Goal: Task Accomplishment & Management: Use online tool/utility

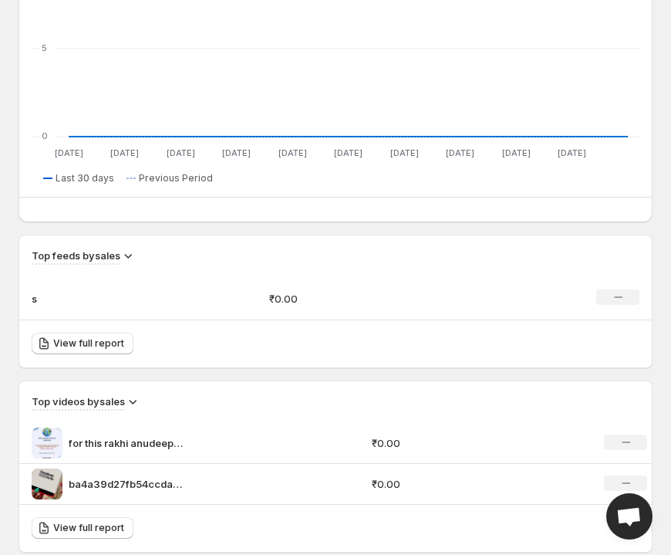
scroll to position [758, 0]
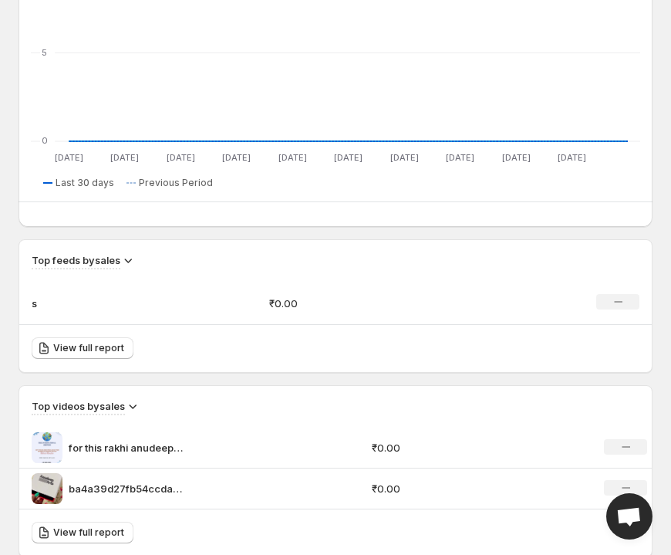
click at [194, 453] on div "for this rakhi anudeeparts providing world wide shipping" at bounding box center [197, 447] width 331 height 31
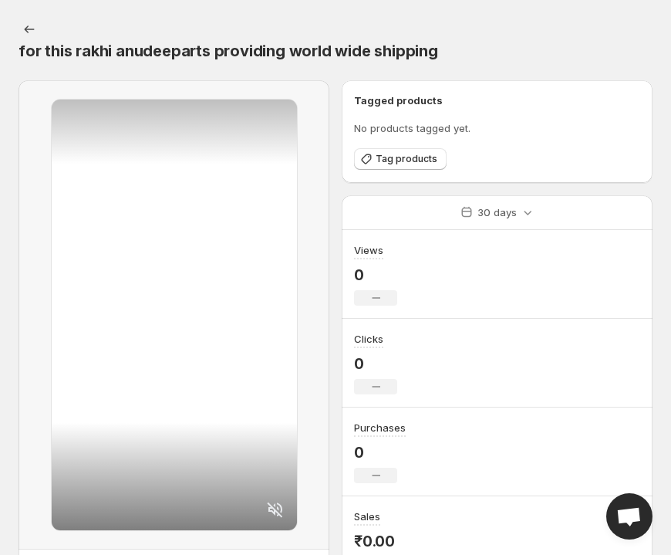
click at [276, 506] on icon at bounding box center [275, 509] width 19 height 19
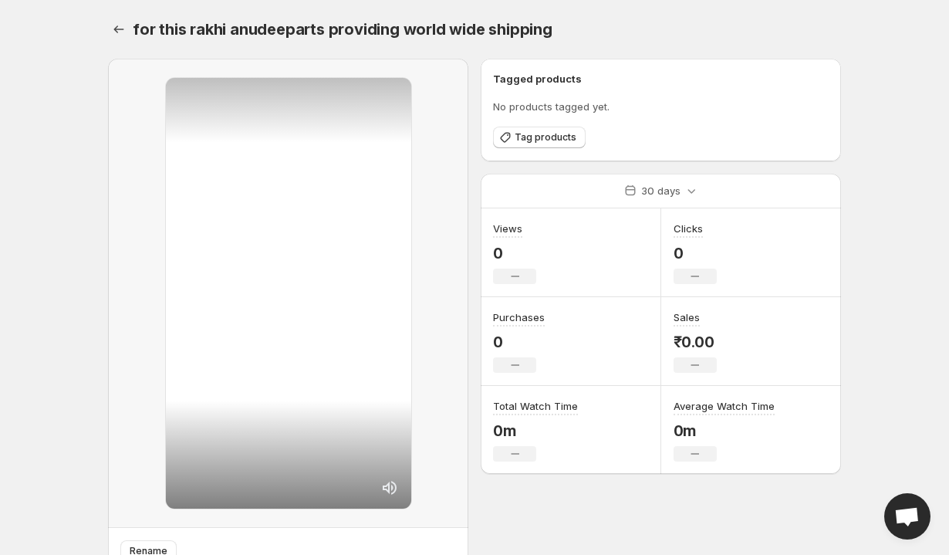
click at [671, 509] on span "Open chat" at bounding box center [906, 518] width 25 height 22
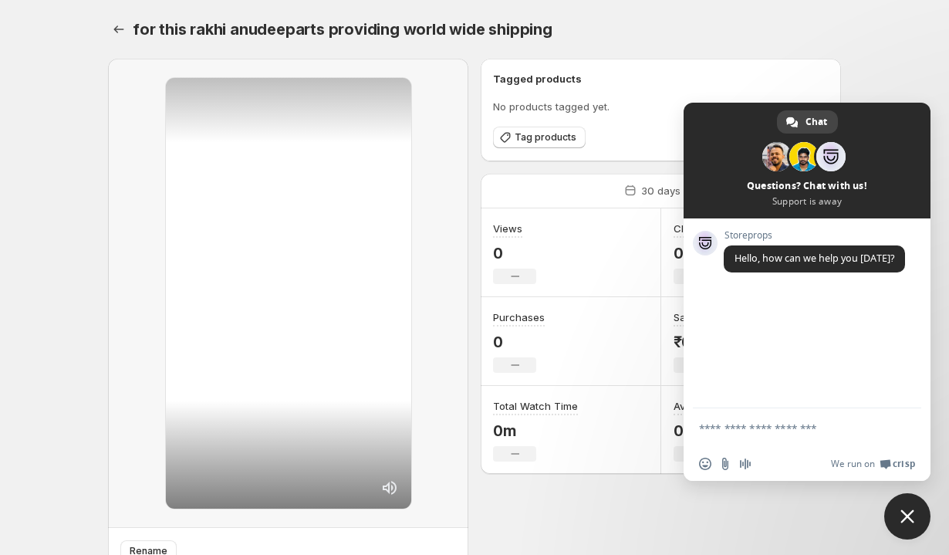
click at [671, 433] on textarea "Compose your message..." at bounding box center [790, 428] width 182 height 14
type textarea "**********"
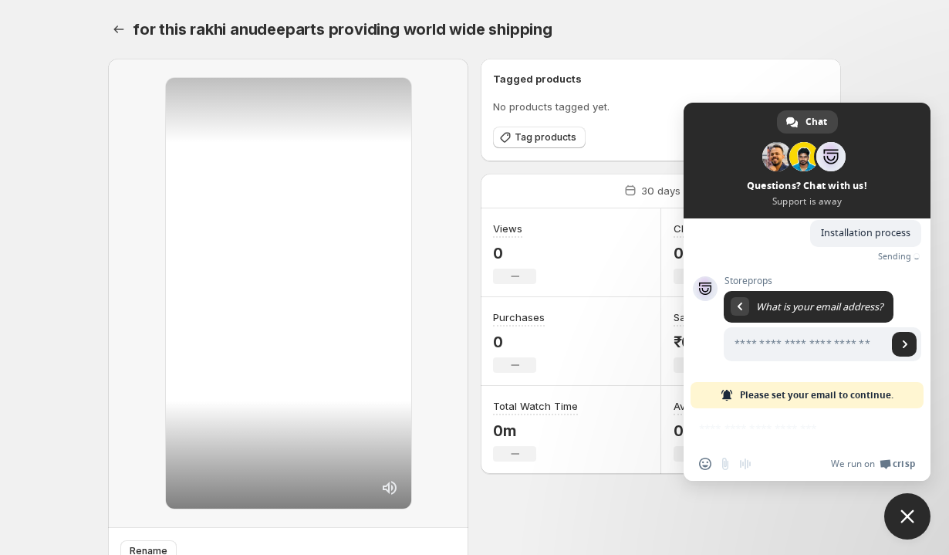
scroll to position [75, 0]
type input "**********"
click at [671, 347] on span "Send" at bounding box center [905, 344] width 8 height 8
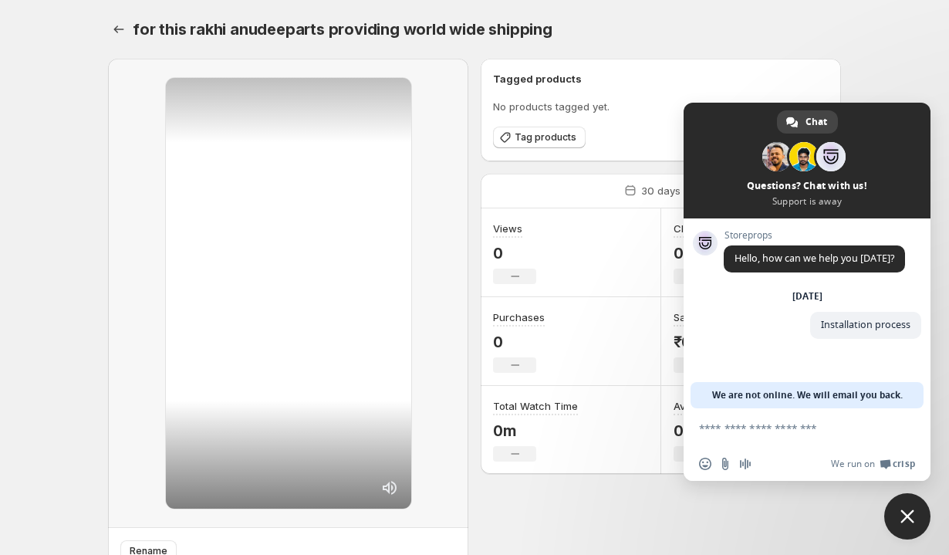
click at [671, 529] on span "Close chat" at bounding box center [907, 516] width 46 height 46
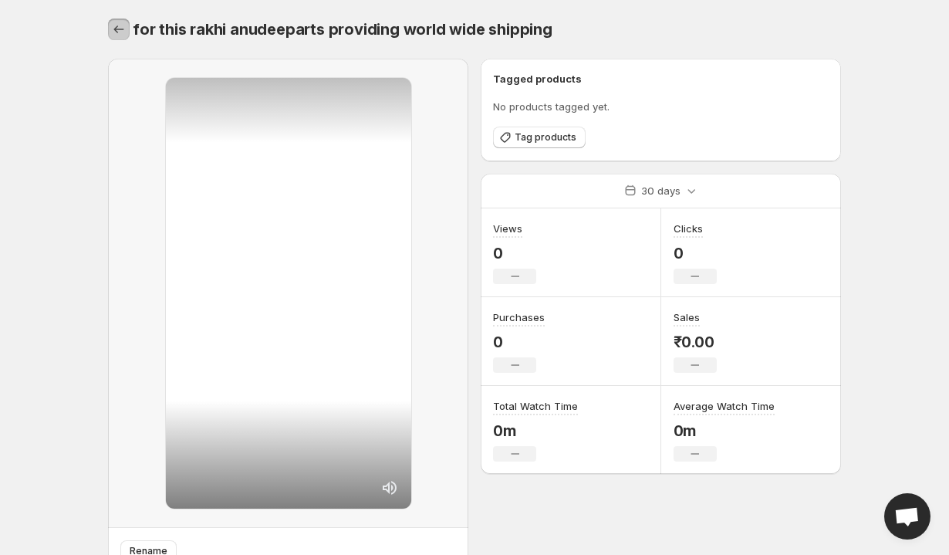
click at [123, 26] on icon "Settings" at bounding box center [118, 29] width 15 height 15
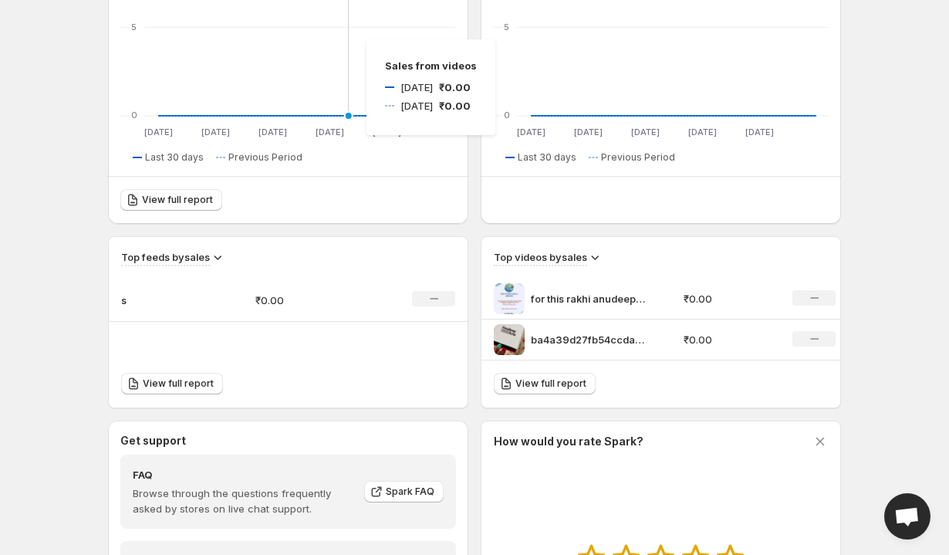
scroll to position [313, 0]
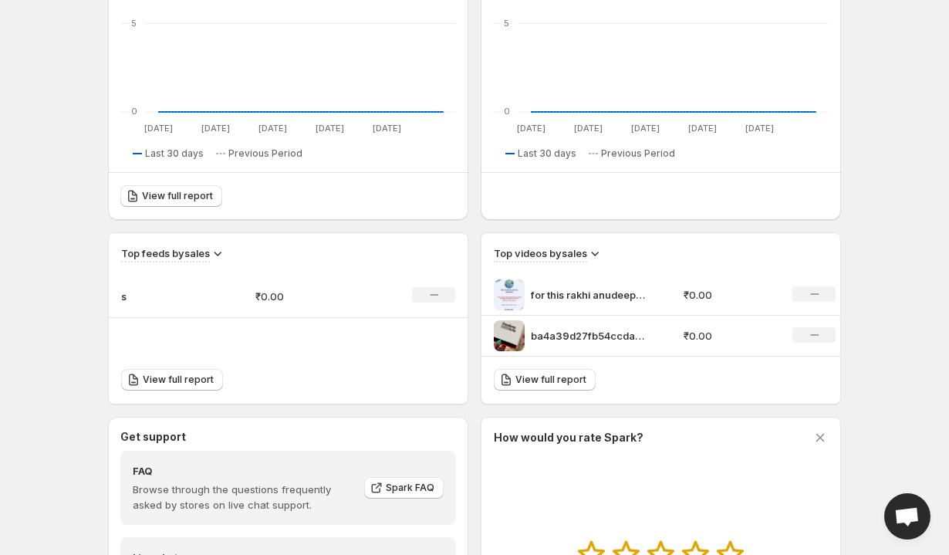
click at [592, 260] on icon at bounding box center [594, 252] width 15 height 15
drag, startPoint x: 528, startPoint y: 346, endPoint x: 528, endPoint y: 321, distance: 24.7
click at [528, 345] on div "ba4a39d27fb54ccdab38e327632342e5" at bounding box center [584, 335] width 181 height 31
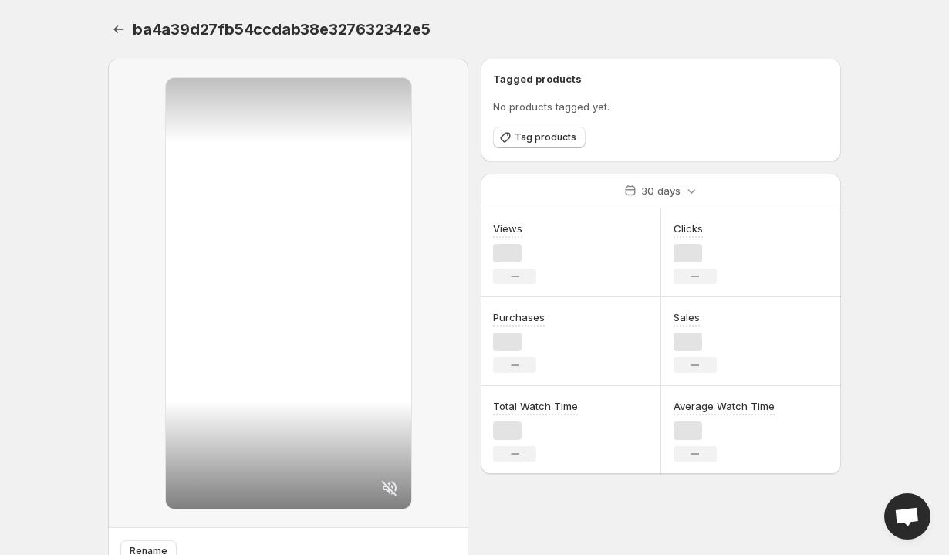
click at [511, 332] on div "Purchases No change" at bounding box center [519, 340] width 52 height 63
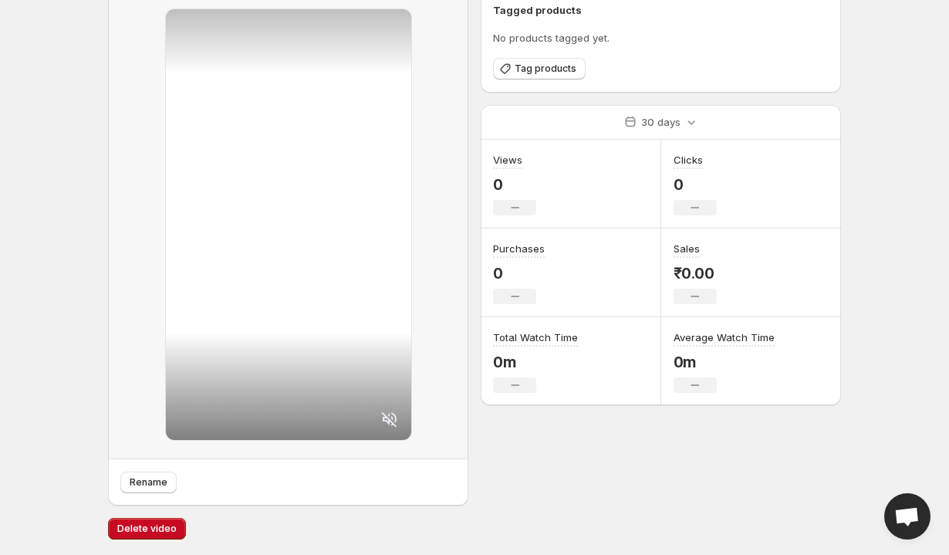
click at [391, 422] on icon at bounding box center [389, 419] width 19 height 19
click at [139, 479] on span "Rename" at bounding box center [149, 482] width 38 height 12
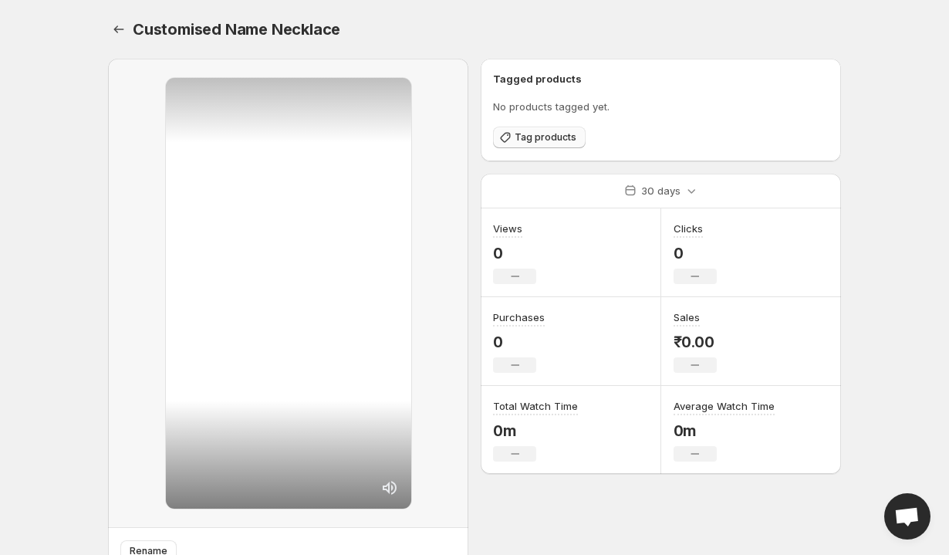
click at [572, 140] on span "Tag products" at bounding box center [546, 137] width 62 height 12
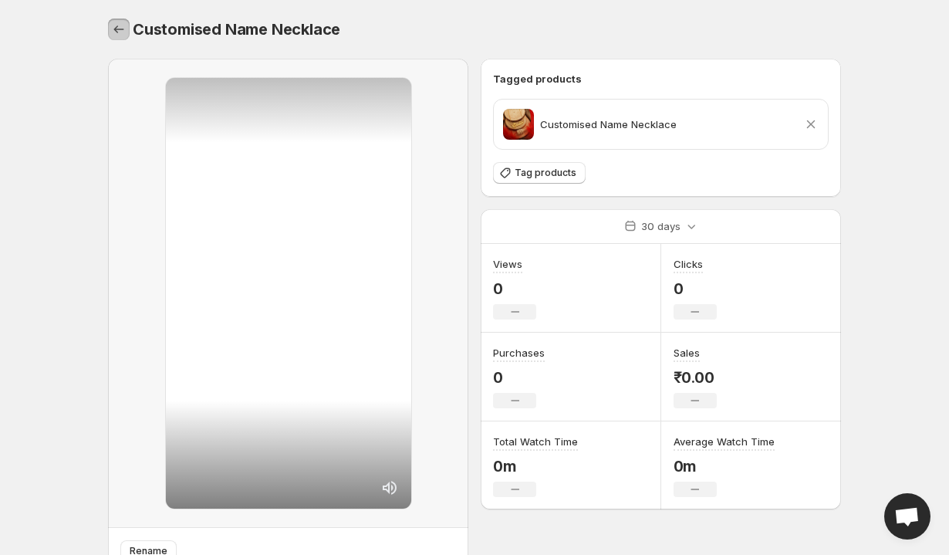
click at [114, 24] on icon "Settings" at bounding box center [118, 29] width 15 height 15
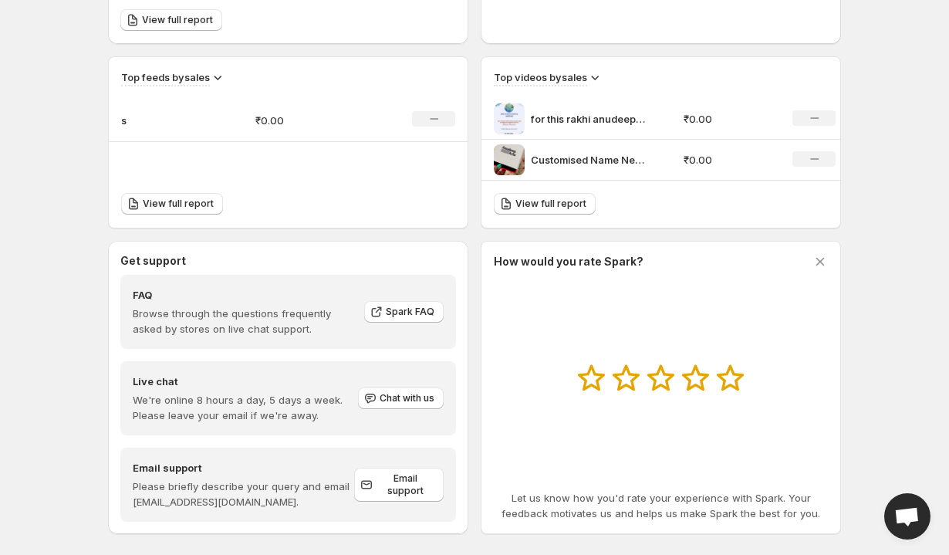
scroll to position [506, 0]
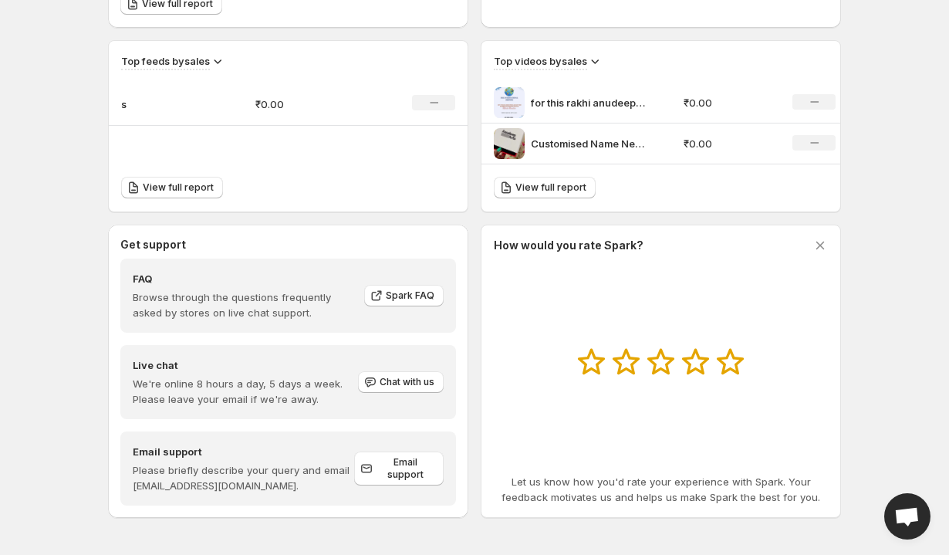
click at [661, 96] on div "for this rakhi anudeeparts providing world wide shipping" at bounding box center [584, 102] width 181 height 31
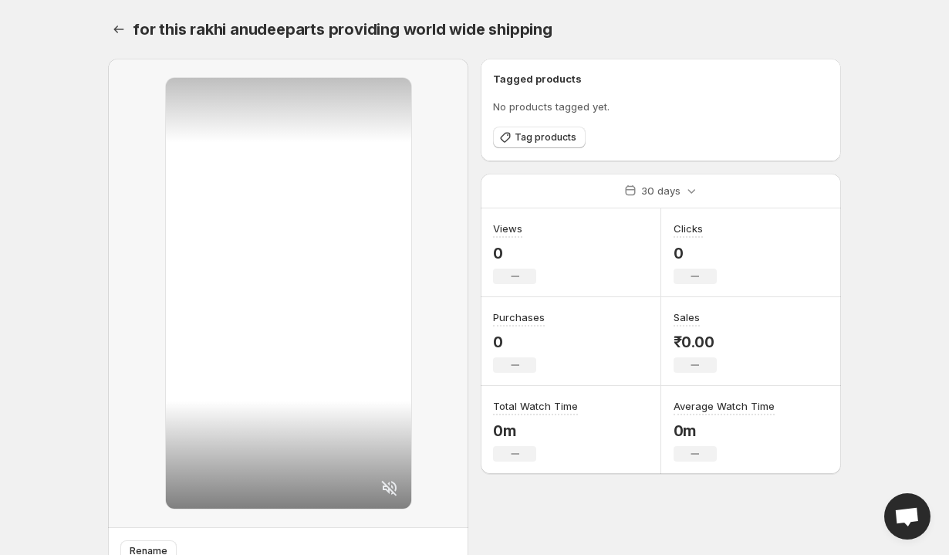
click at [611, 101] on p "No products tagged yet." at bounding box center [661, 106] width 336 height 15
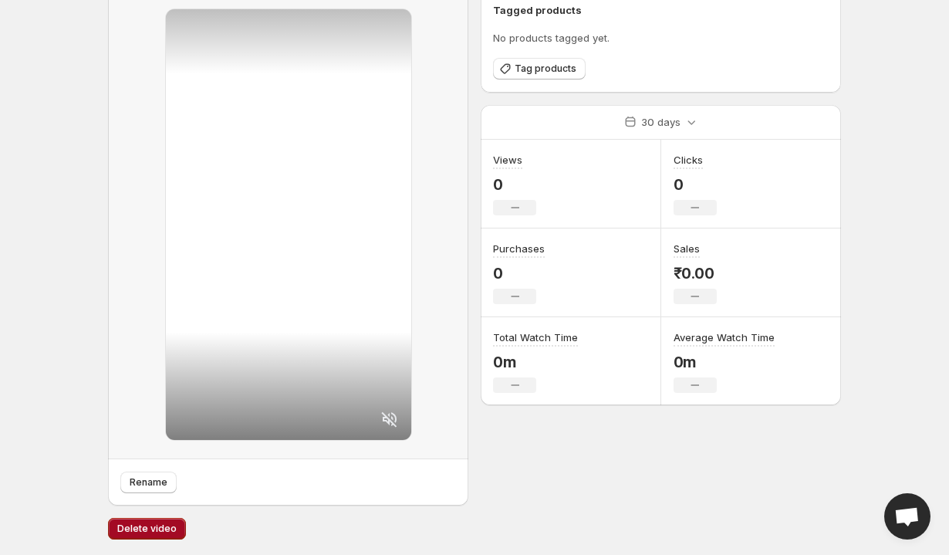
click at [125, 529] on span "Delete video" at bounding box center [146, 528] width 59 height 12
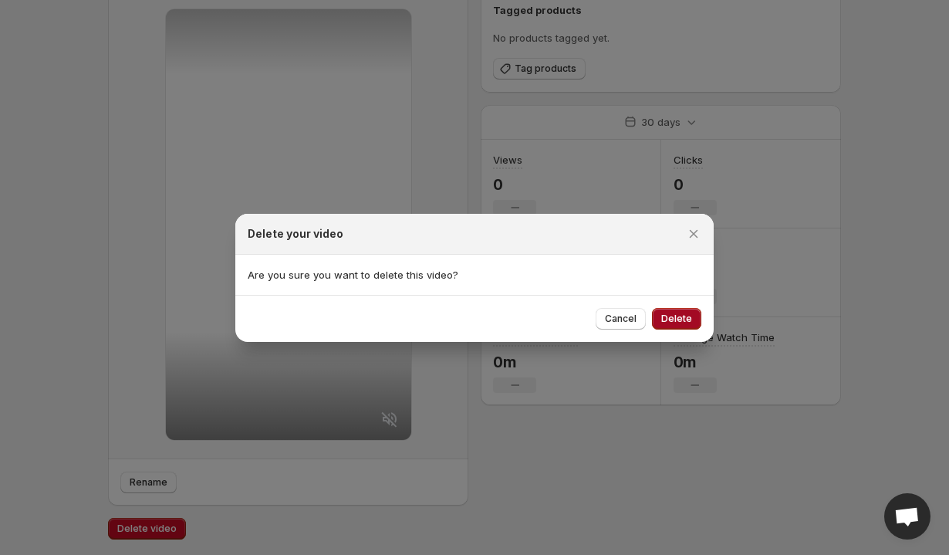
click at [671, 316] on span "Delete" at bounding box center [676, 319] width 31 height 12
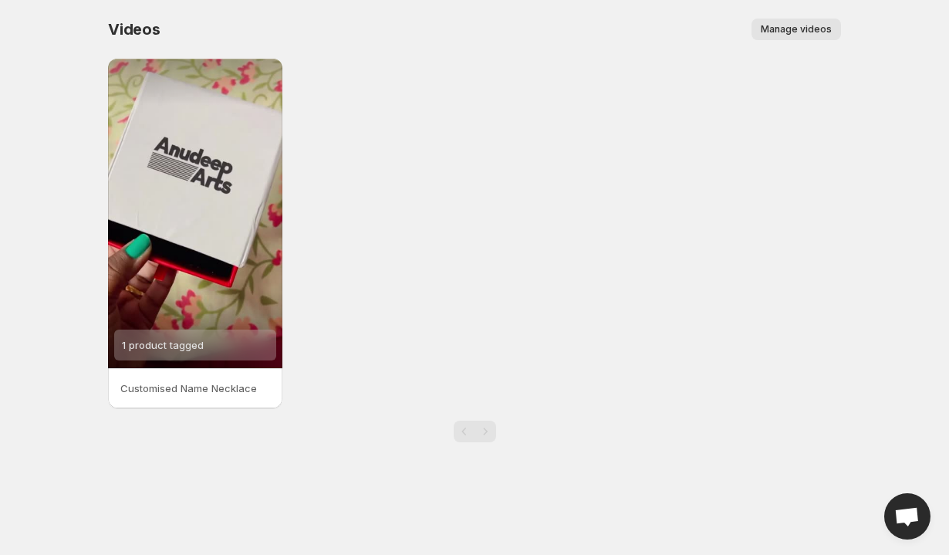
click at [671, 29] on span "Manage videos" at bounding box center [796, 29] width 71 height 12
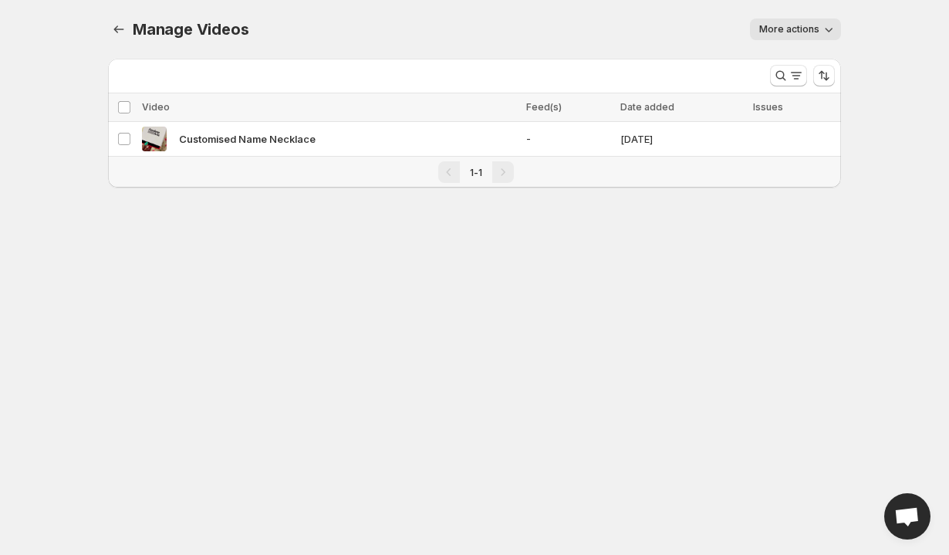
click at [443, 32] on div "More actions" at bounding box center [554, 30] width 574 height 22
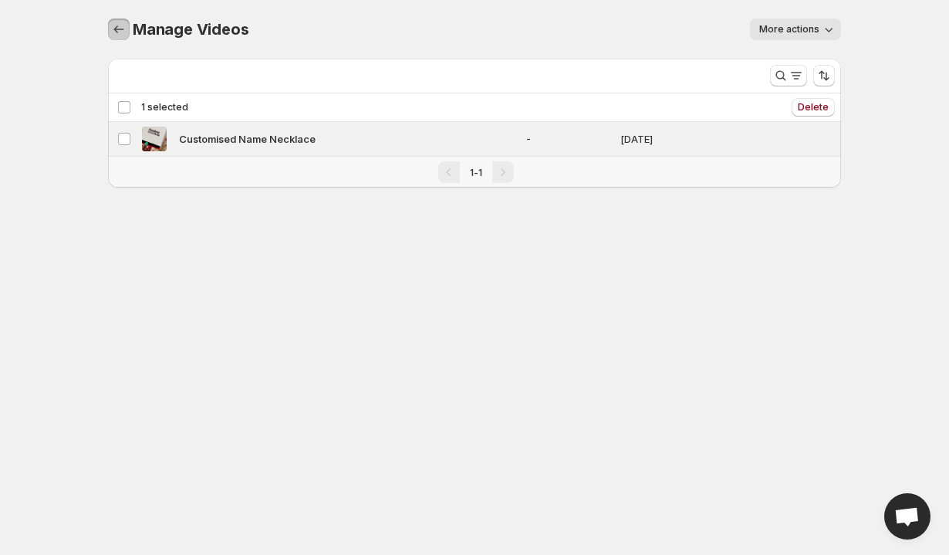
click at [121, 26] on icon "Manage Videos" at bounding box center [118, 29] width 15 height 15
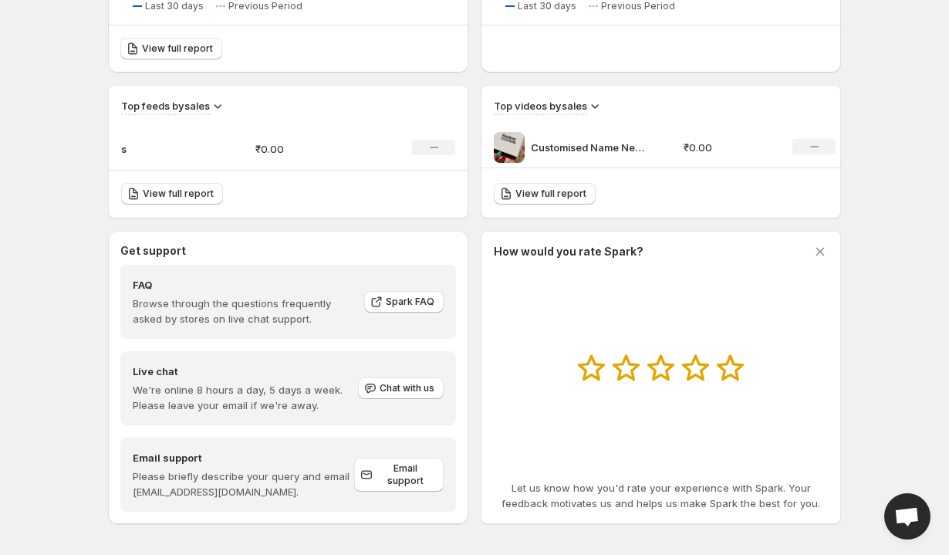
scroll to position [467, 0]
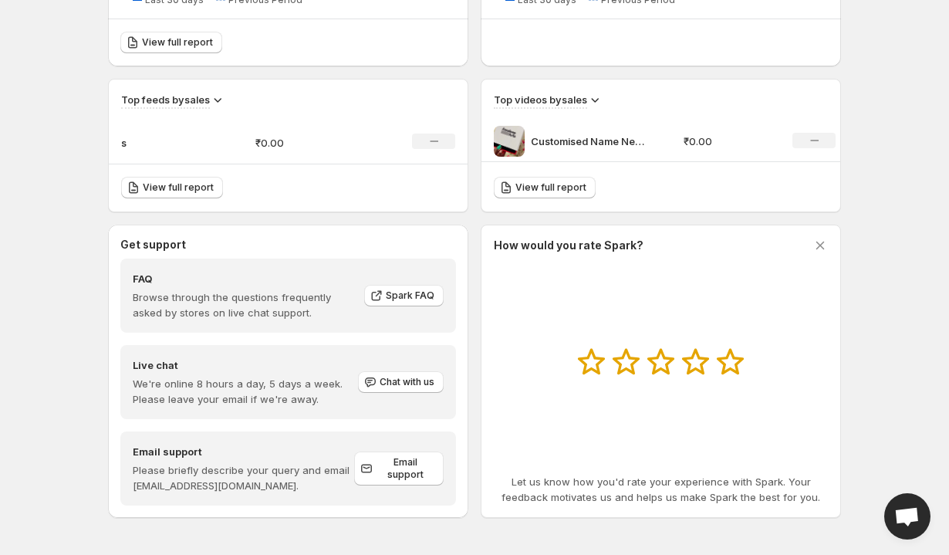
click at [592, 96] on icon at bounding box center [594, 99] width 15 height 15
click at [528, 247] on h3 "How would you rate Spark?" at bounding box center [569, 245] width 150 height 15
click at [576, 185] on span "View full report" at bounding box center [551, 187] width 71 height 12
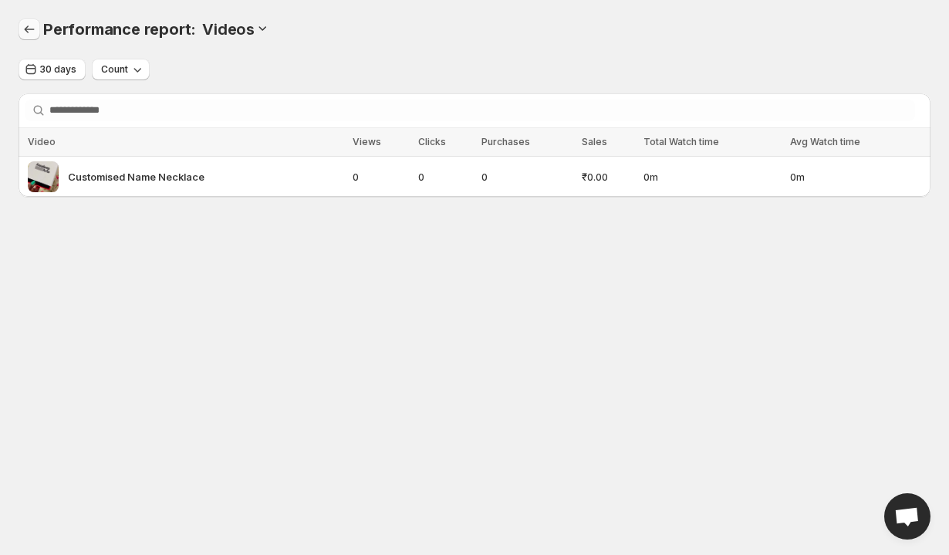
click at [29, 30] on icon "Performance report" at bounding box center [29, 29] width 15 height 15
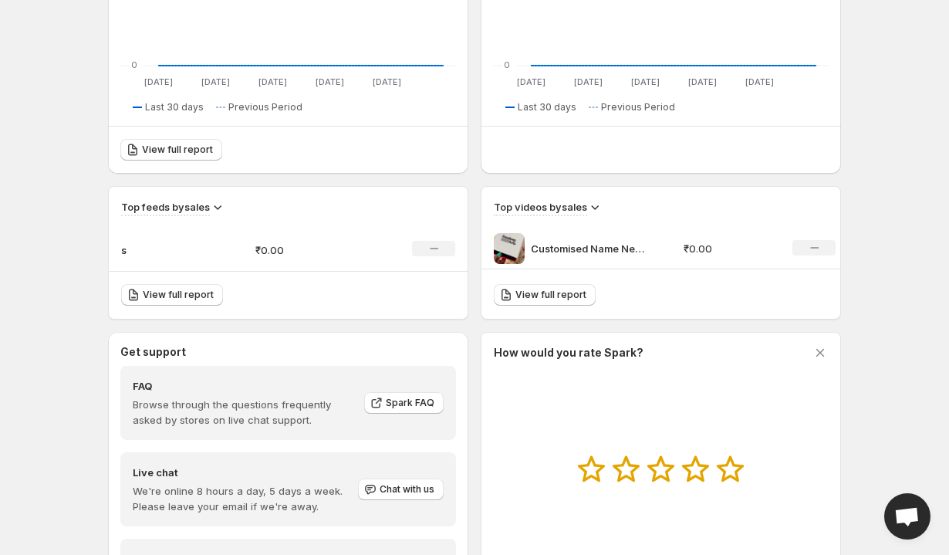
scroll to position [360, 0]
click at [557, 297] on span "View full report" at bounding box center [551, 294] width 71 height 12
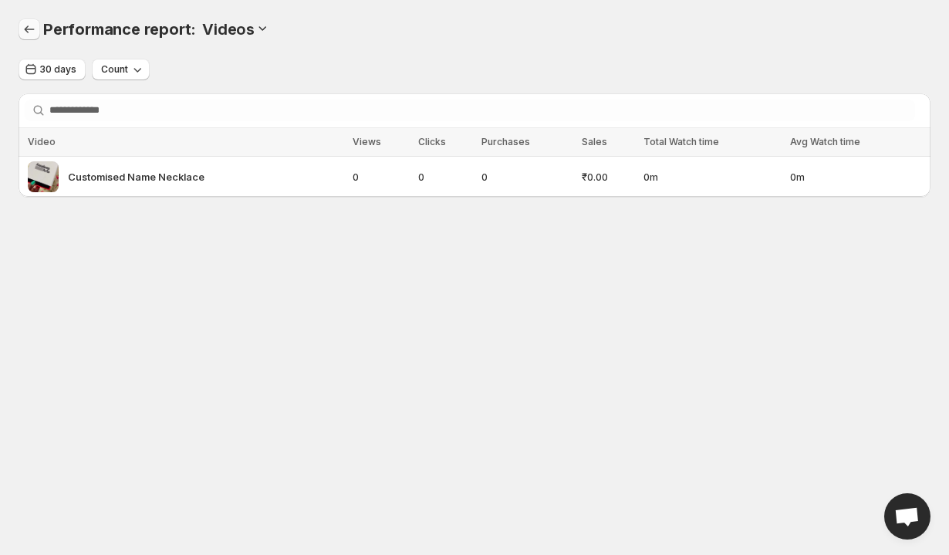
click at [36, 37] on button "Performance report" at bounding box center [30, 30] width 22 height 22
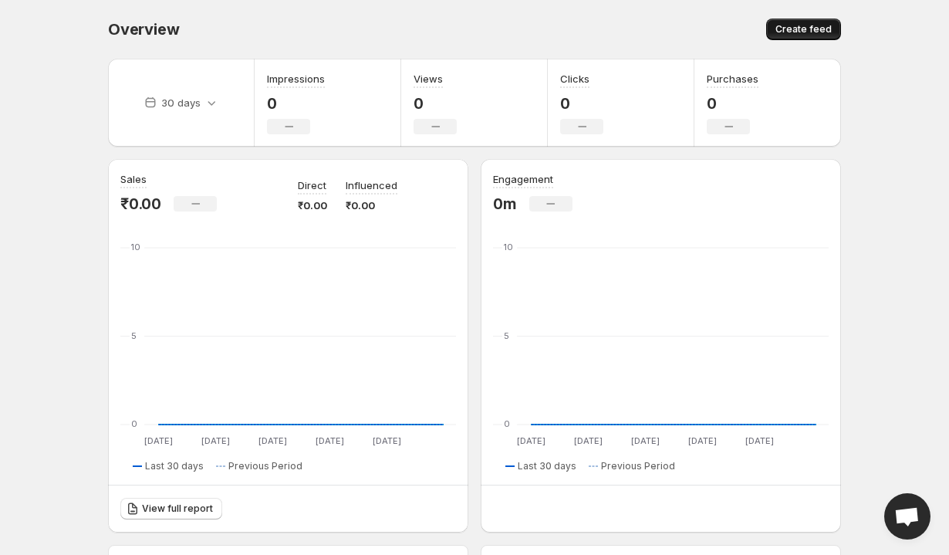
click at [671, 29] on span "Create feed" at bounding box center [804, 29] width 56 height 12
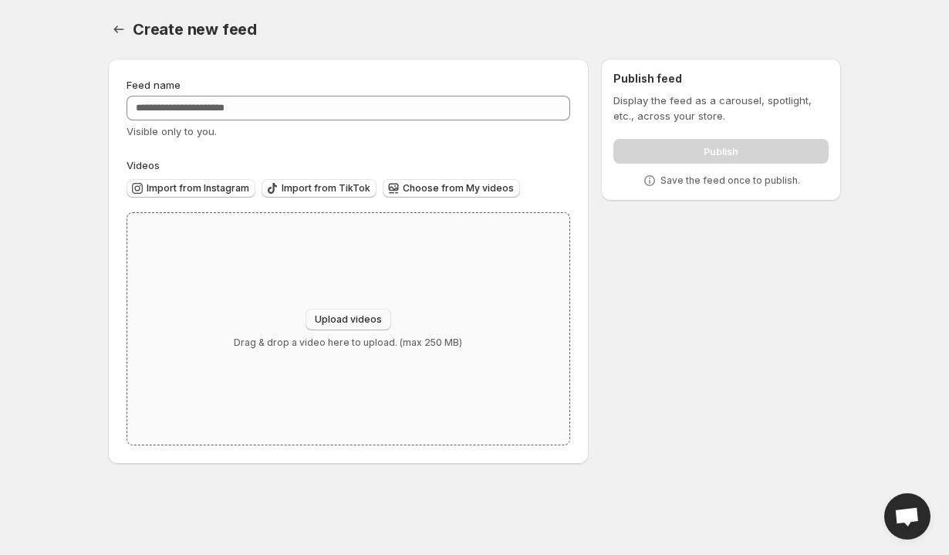
click at [371, 325] on span "Upload videos" at bounding box center [348, 319] width 67 height 12
click at [125, 27] on icon "Settings" at bounding box center [118, 29] width 15 height 15
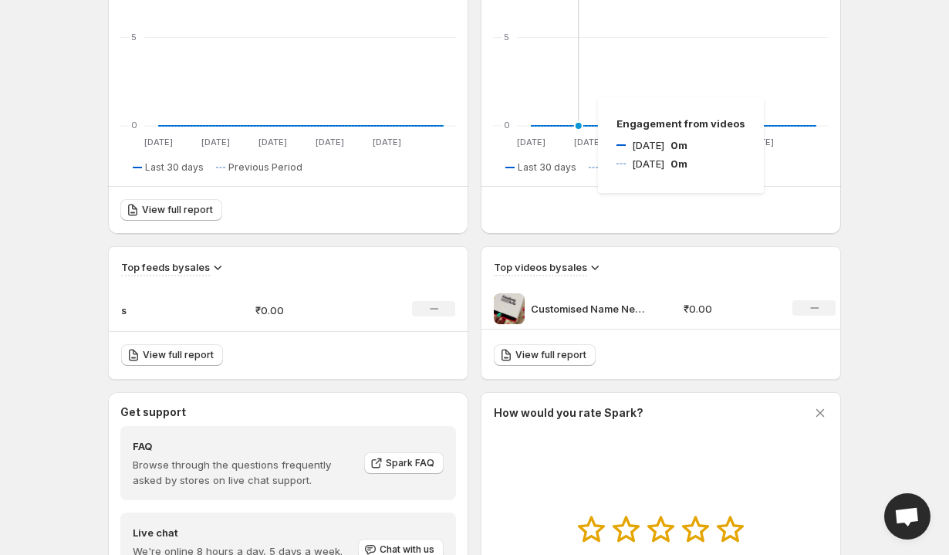
scroll to position [345, 0]
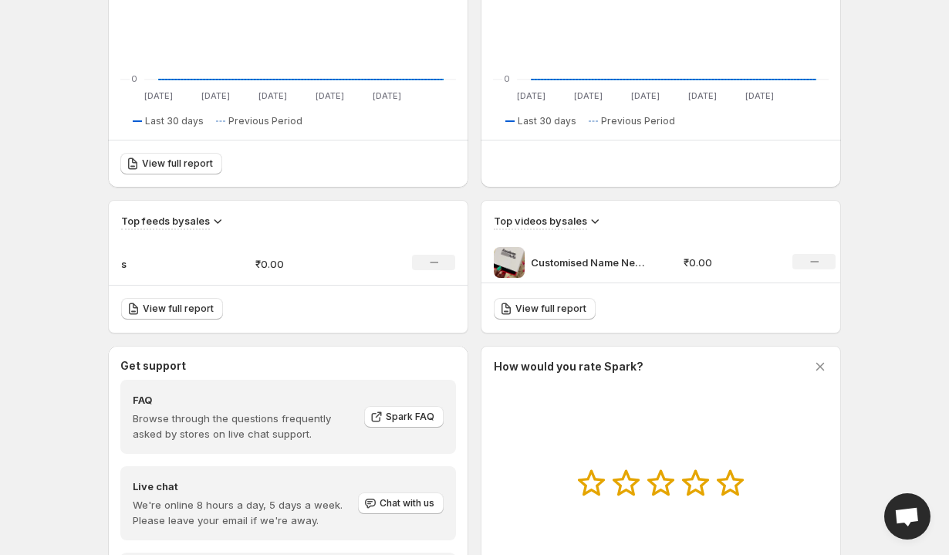
click at [671, 267] on p "₹0.00" at bounding box center [729, 262] width 91 height 15
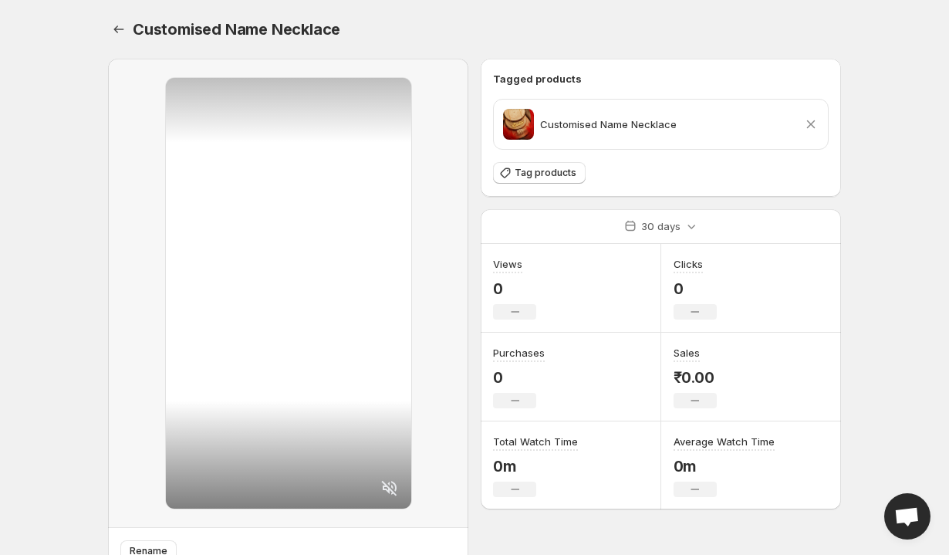
scroll to position [345, 0]
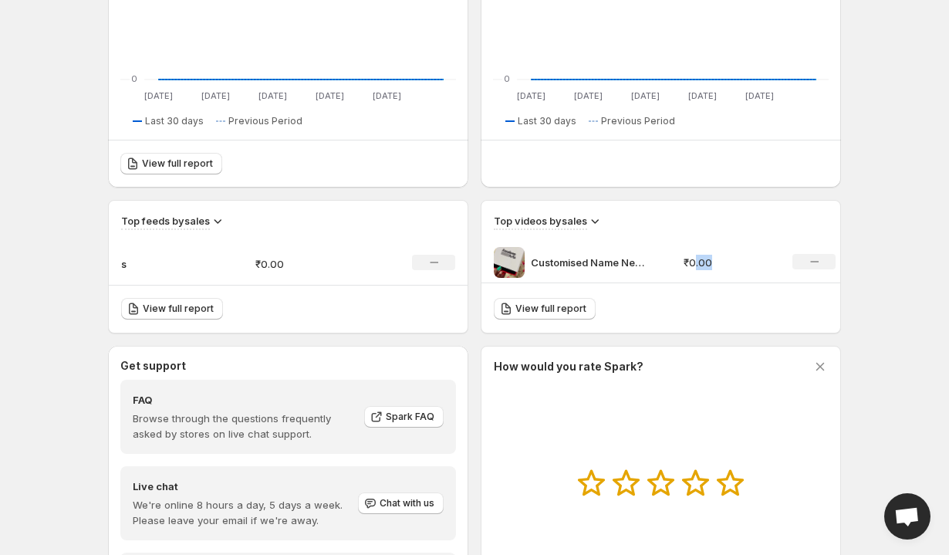
drag, startPoint x: 695, startPoint y: 265, endPoint x: 721, endPoint y: 269, distance: 25.9
click at [671, 269] on p "₹0.00" at bounding box center [729, 262] width 91 height 15
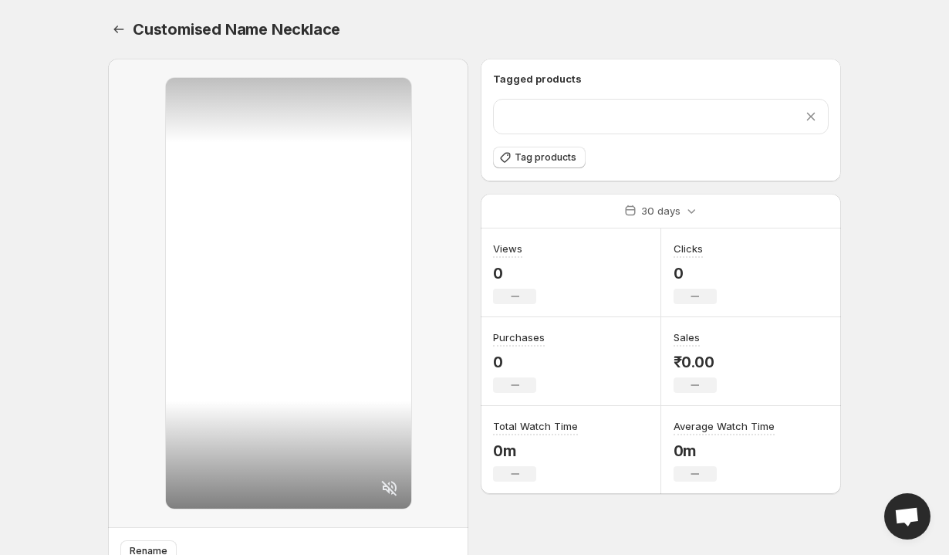
click at [557, 271] on div "Views 0 No change" at bounding box center [571, 272] width 181 height 89
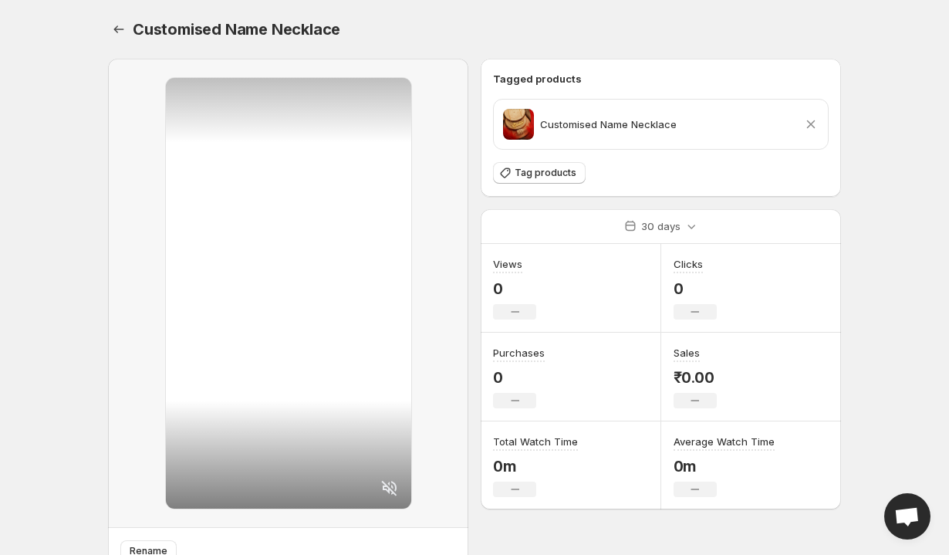
click at [555, 127] on p "Customised Name Necklace" at bounding box center [608, 124] width 137 height 15
click at [498, 319] on div "No change" at bounding box center [514, 311] width 43 height 15
click at [671, 231] on icon at bounding box center [691, 225] width 15 height 15
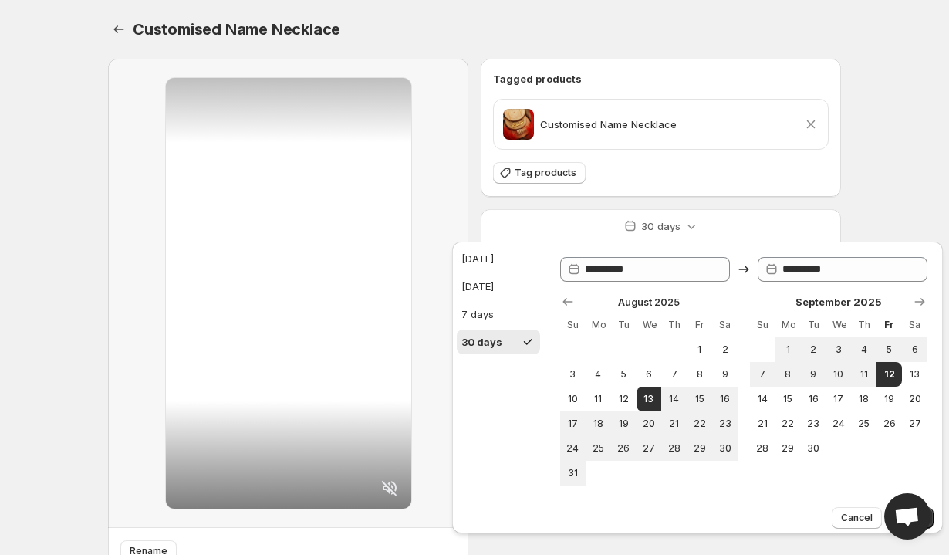
click at [671, 207] on body "Home Feeds Videos Subscription Settings Customised Name Necklace. This page is …" at bounding box center [474, 277] width 949 height 555
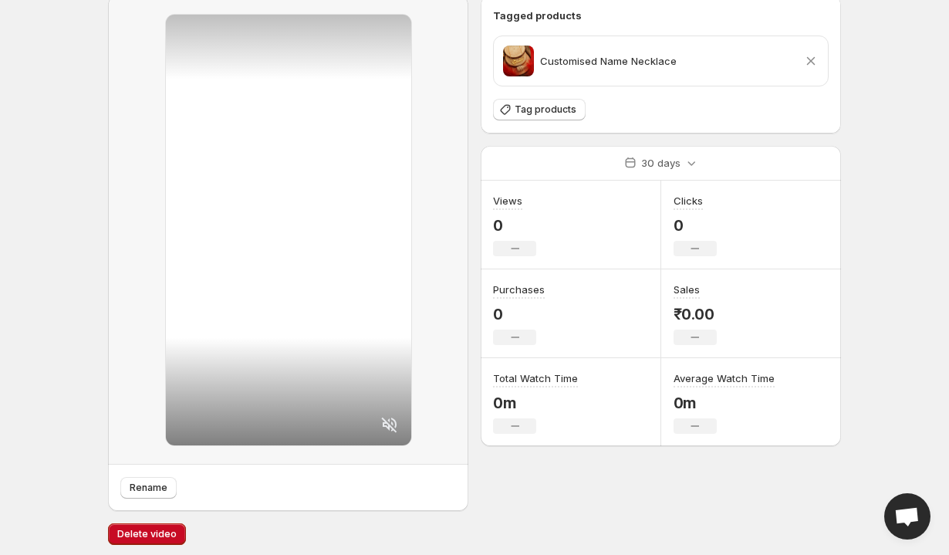
scroll to position [69, 0]
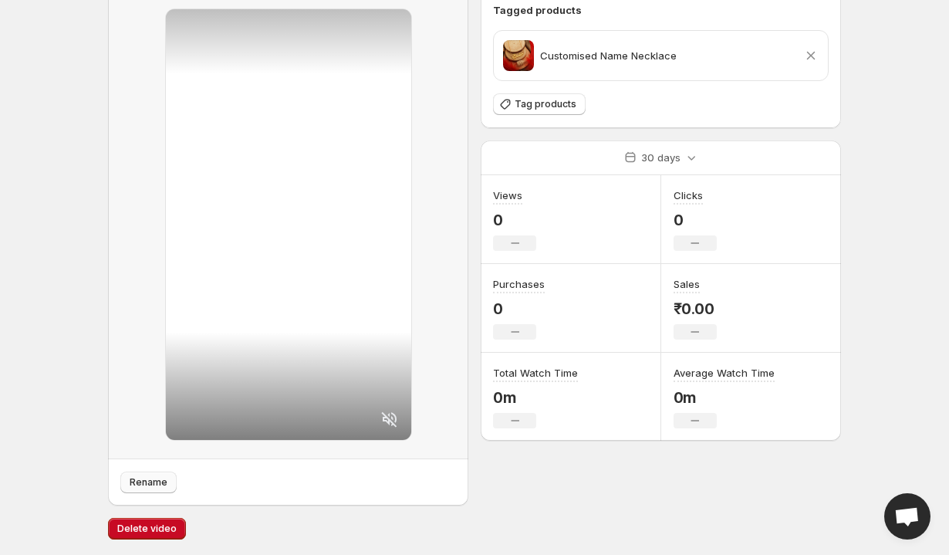
click at [167, 488] on button "Rename" at bounding box center [148, 483] width 56 height 22
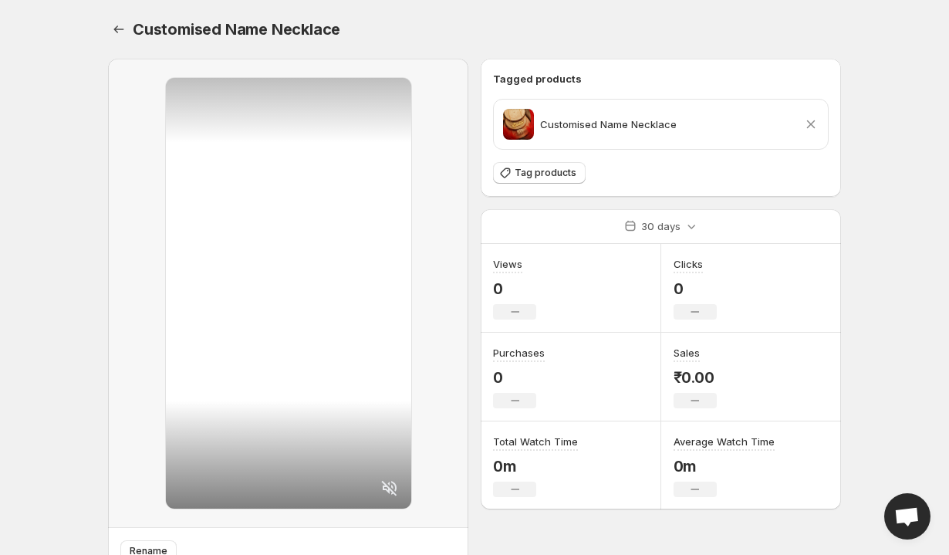
click at [671, 173] on div "Customised Name Necklace. This page is ready Customised Name Necklace Rename Ta…" at bounding box center [475, 312] width 770 height 624
click at [119, 24] on icon "Settings" at bounding box center [118, 29] width 15 height 15
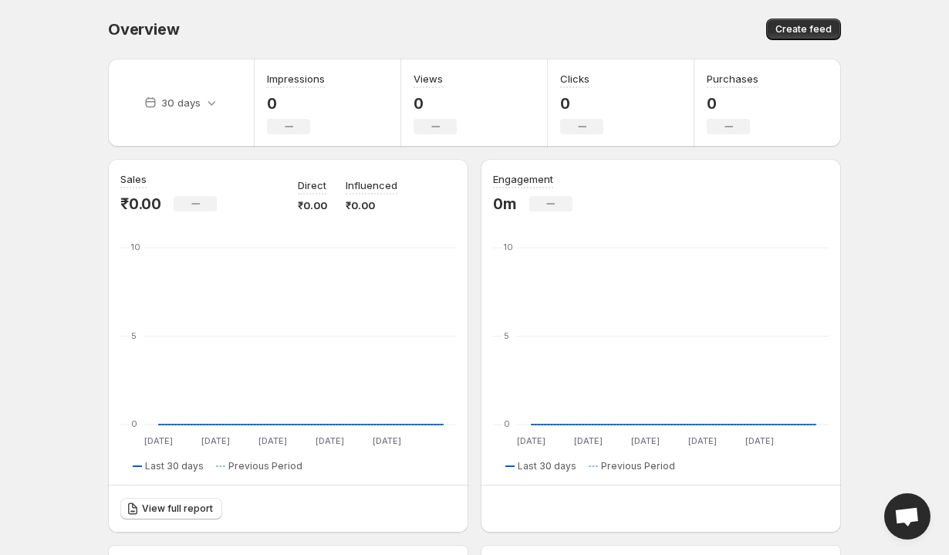
click at [671, 6] on div "Overview. This page is ready Overview Create feed" at bounding box center [474, 29] width 733 height 59
click at [671, 22] on div "Create feed" at bounding box center [660, 30] width 362 height 22
click at [671, 35] on span "Create feed" at bounding box center [804, 29] width 56 height 12
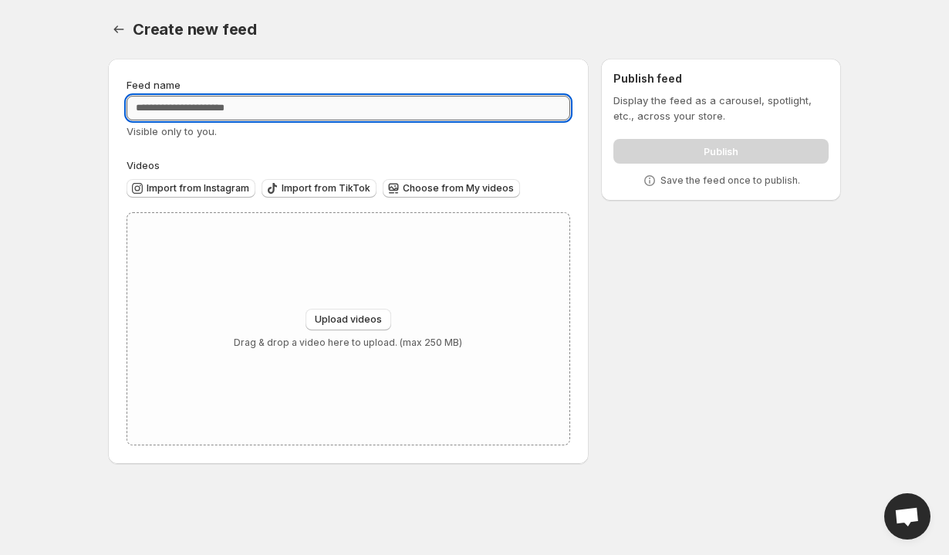
click at [341, 99] on input "Feed name" at bounding box center [349, 108] width 444 height 25
click at [313, 106] on input "Feed name" at bounding box center [349, 108] width 444 height 25
click at [115, 28] on icon "Settings" at bounding box center [118, 29] width 15 height 15
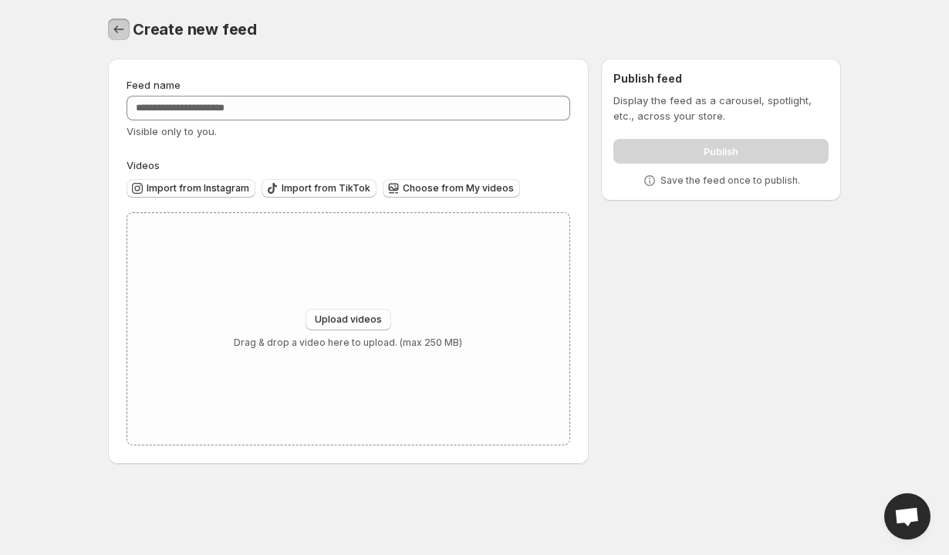
click at [122, 36] on icon "Settings" at bounding box center [118, 29] width 15 height 15
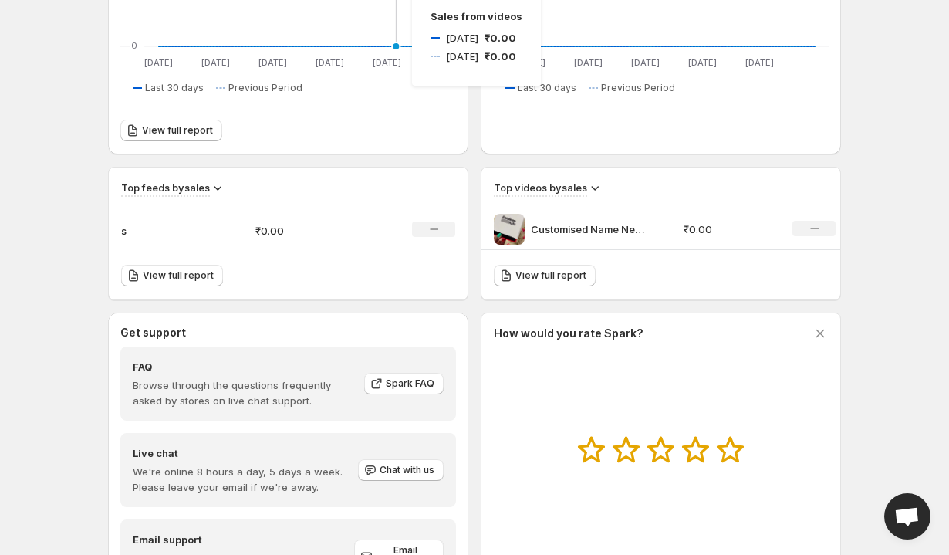
scroll to position [386, 0]
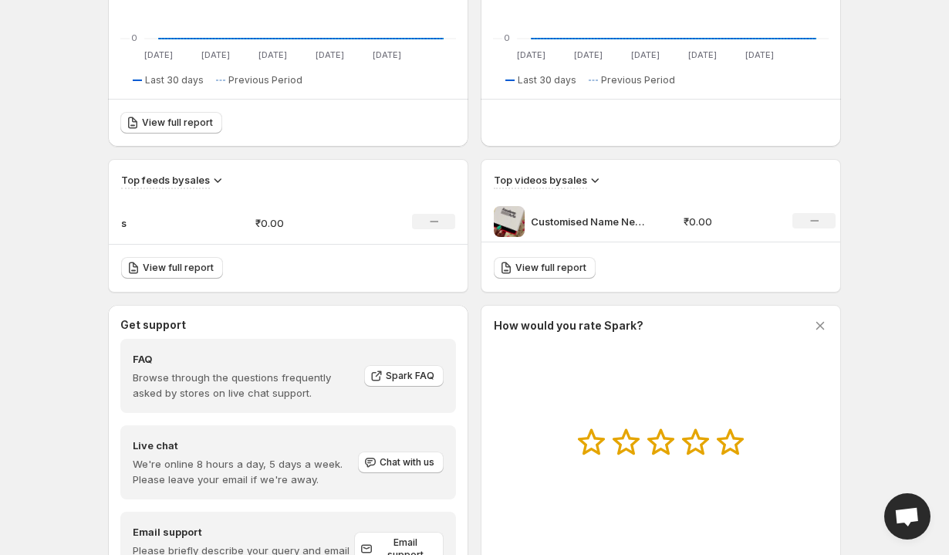
click at [593, 183] on icon at bounding box center [594, 179] width 15 height 15
click at [553, 380] on div "How would you rate Spark? Let us know how you'd rate your experience with Spark…" at bounding box center [661, 451] width 334 height 267
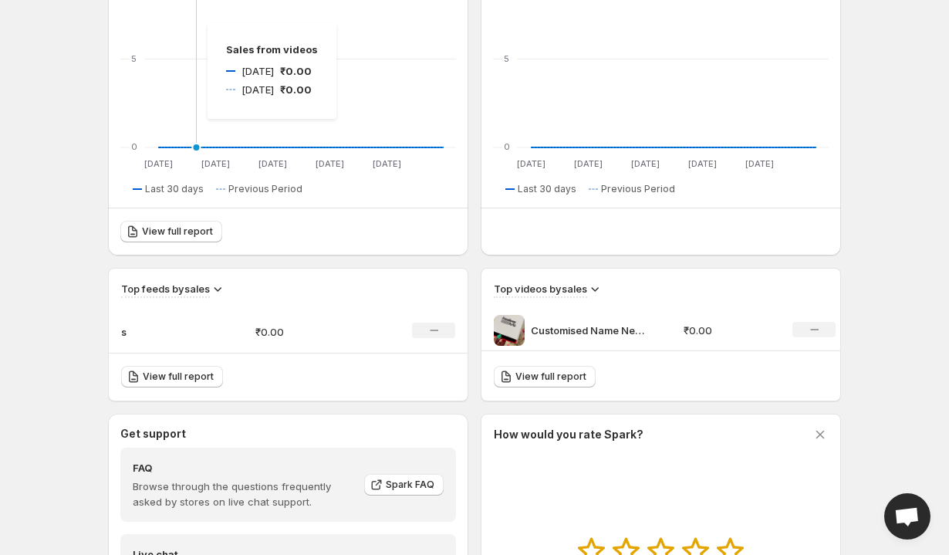
scroll to position [353, 0]
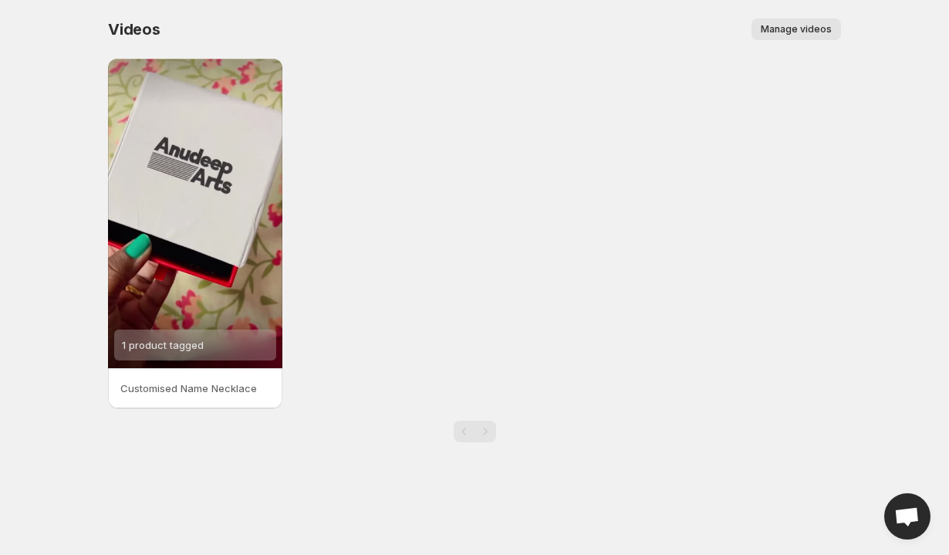
click at [671, 36] on button "Manage videos" at bounding box center [797, 30] width 90 height 22
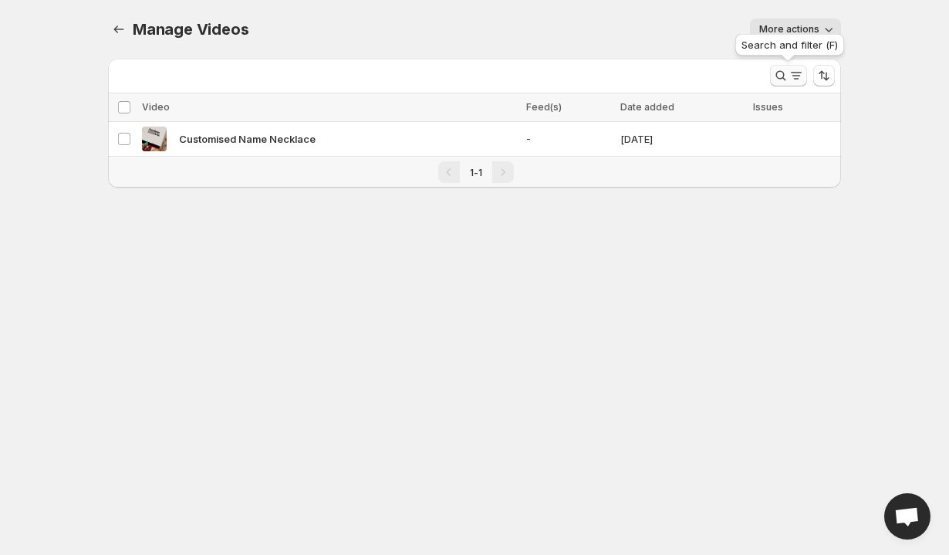
click at [671, 79] on icon "Search and filter results" at bounding box center [796, 75] width 15 height 15
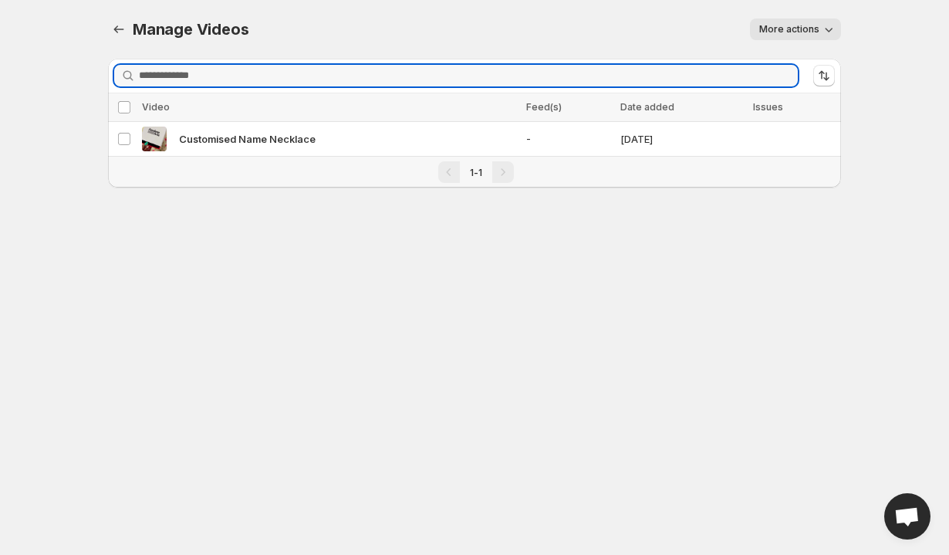
click at [671, 225] on body "Home Feeds Videos Subscription Settings Manage Videos. This page is ready Manag…" at bounding box center [474, 277] width 949 height 555
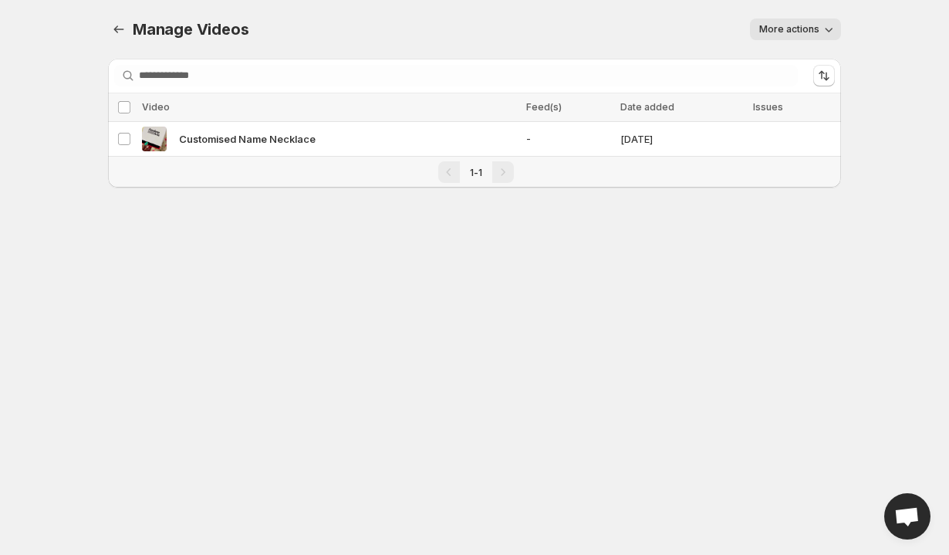
click at [671, 37] on button "More actions" at bounding box center [795, 30] width 91 height 22
click at [671, 213] on div "Manage Videos. This page is ready Manage Videos More actions More actions More …" at bounding box center [475, 112] width 770 height 225
click at [123, 32] on icon "Manage Videos" at bounding box center [118, 29] width 15 height 15
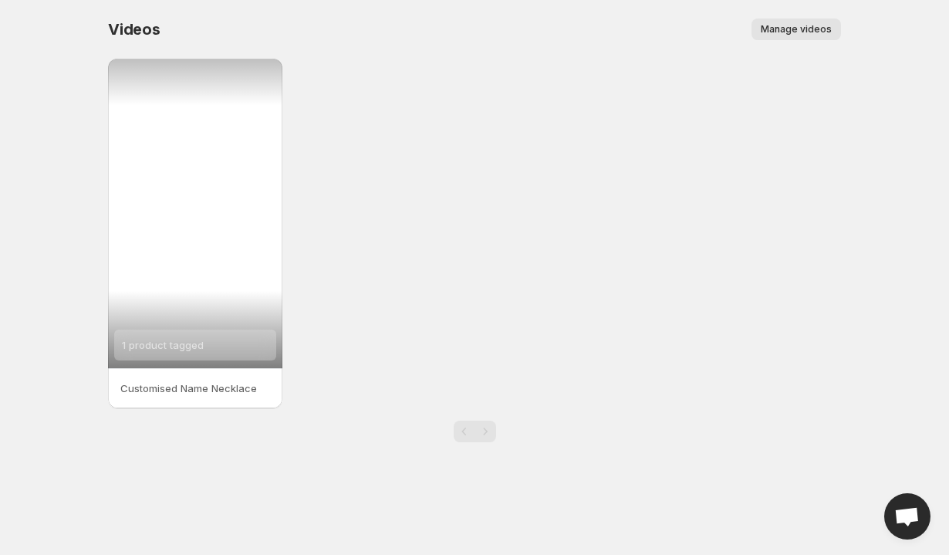
click at [191, 343] on span "1 product tagged" at bounding box center [163, 345] width 82 height 12
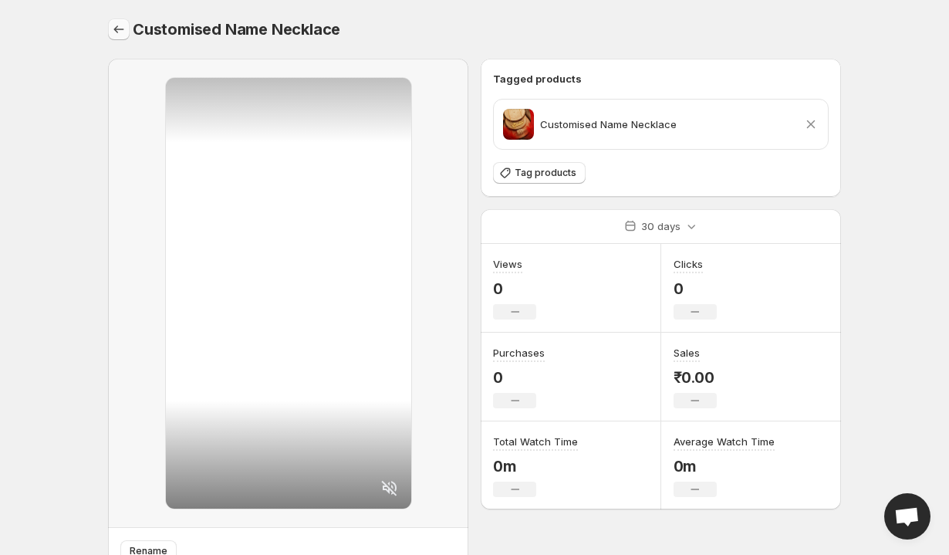
click at [115, 27] on icon "Settings" at bounding box center [118, 29] width 15 height 15
click at [120, 23] on icon "Settings" at bounding box center [118, 28] width 15 height 15
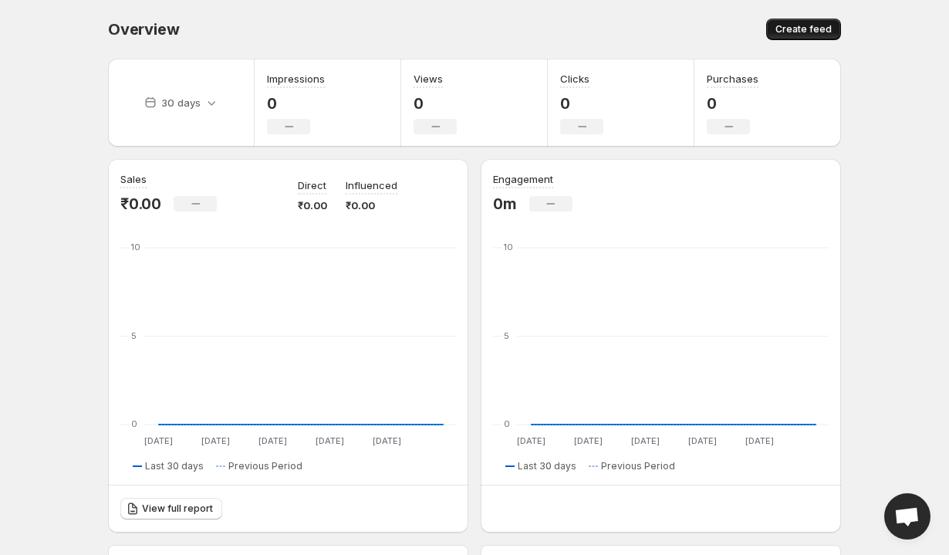
click at [671, 22] on button "Create feed" at bounding box center [803, 30] width 75 height 22
